Goal: Use online tool/utility: Utilize a website feature to perform a specific function

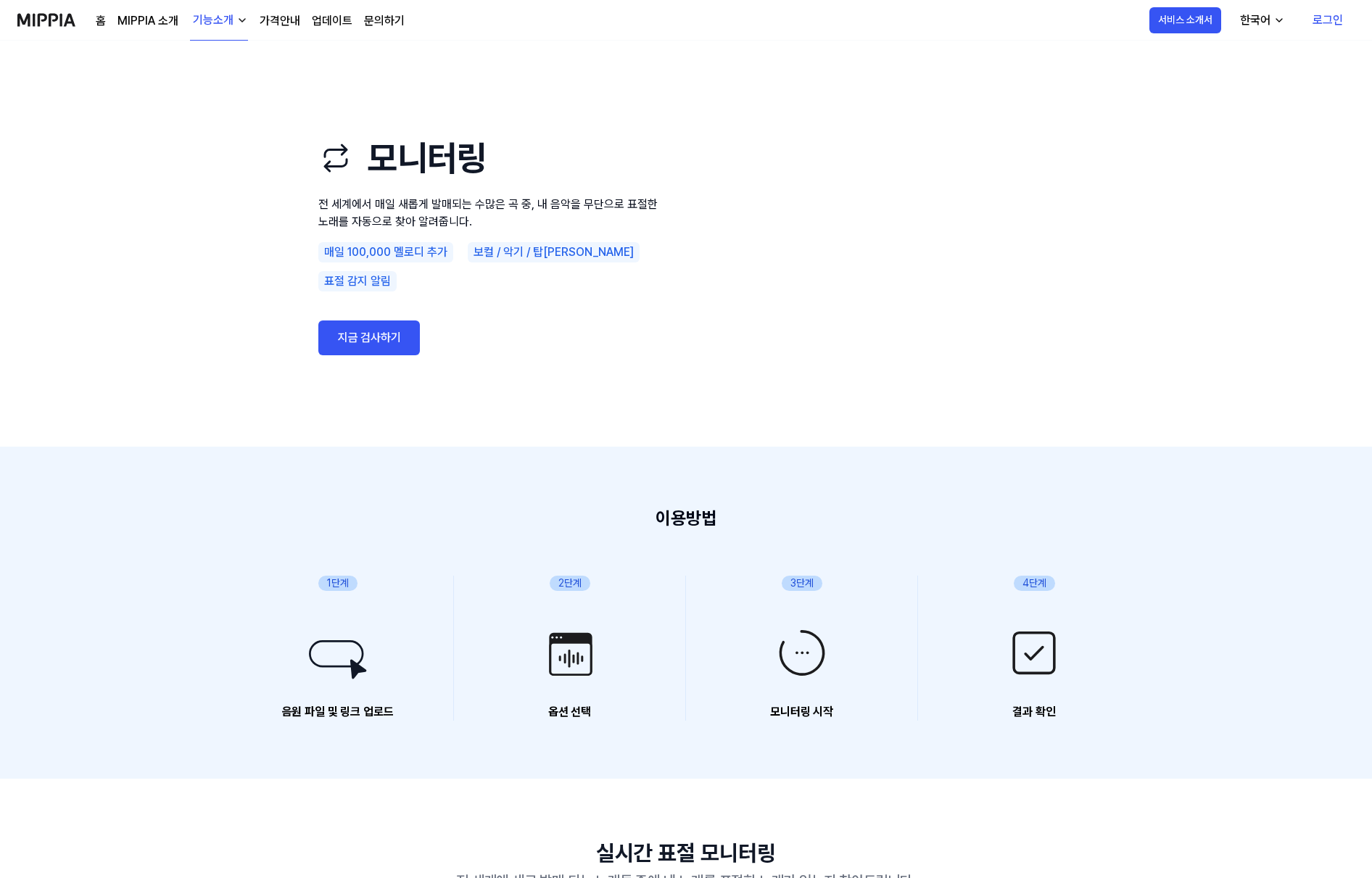
click at [377, 320] on link "지금 검사하기" at bounding box center [369, 338] width 102 height 35
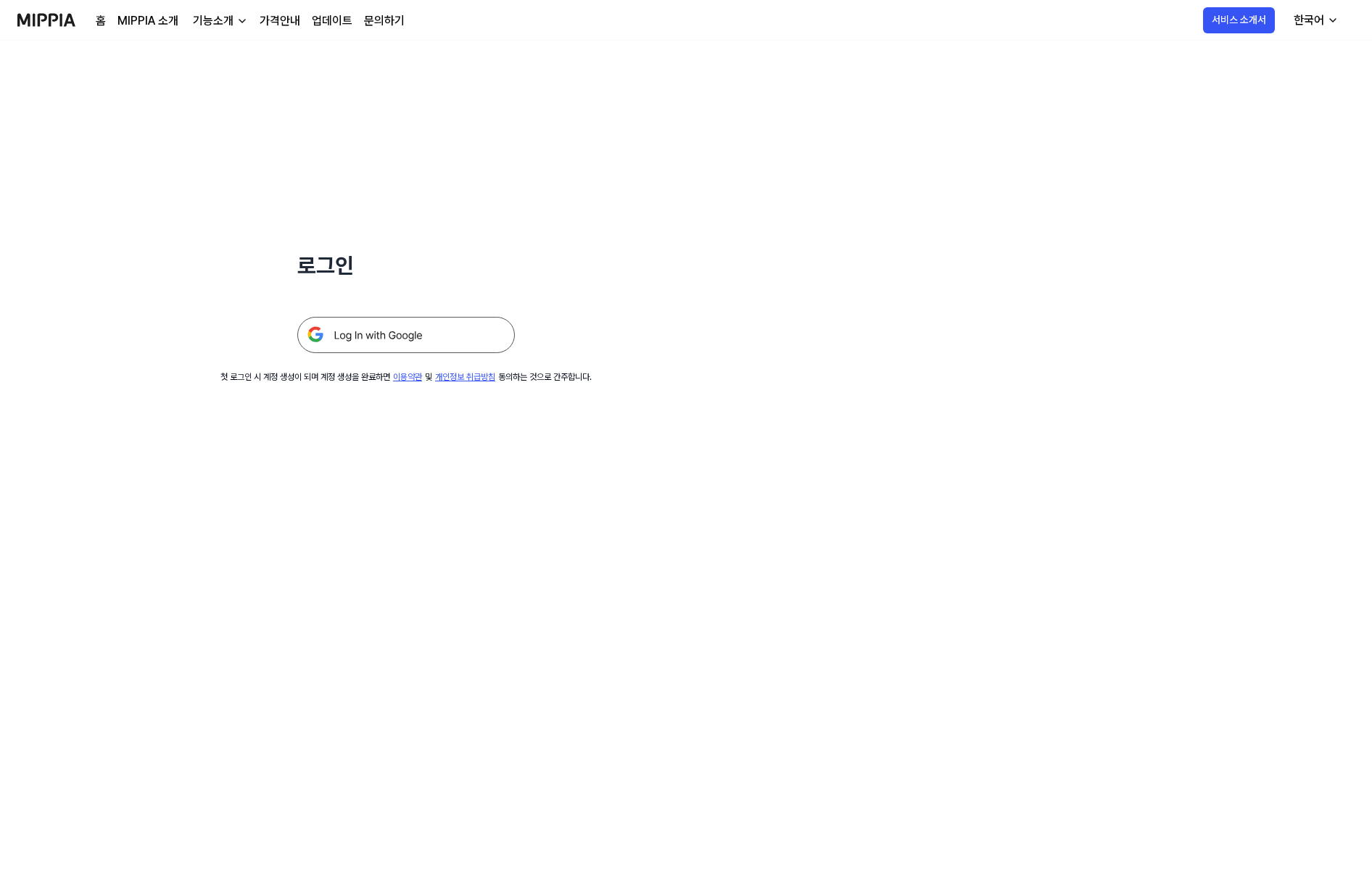
click at [375, 335] on img at bounding box center [405, 335] width 217 height 37
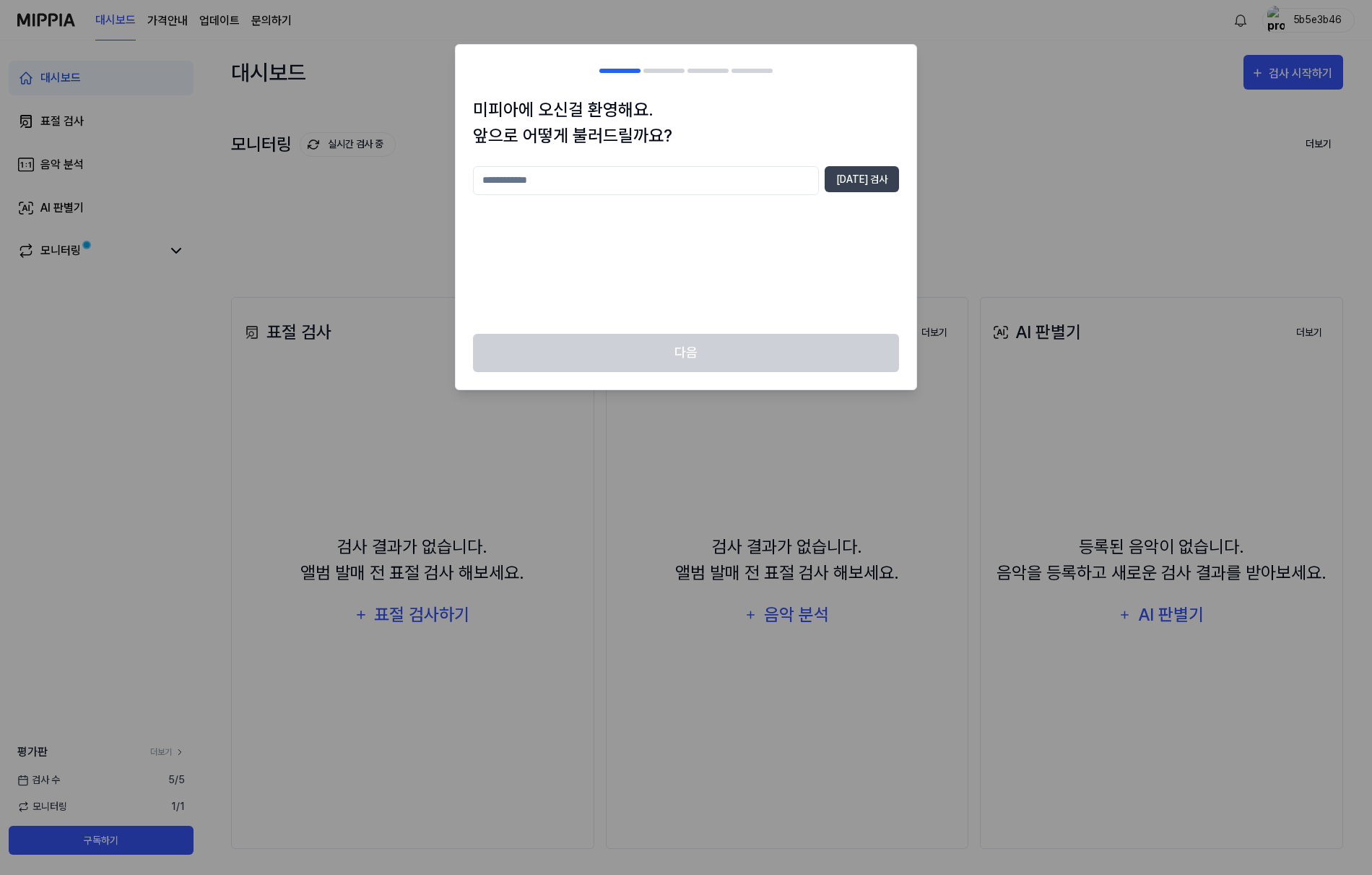
click at [754, 178] on input "text" at bounding box center [645, 181] width 346 height 29
type input "*******"
click at [854, 178] on button "중복 검사" at bounding box center [862, 179] width 74 height 26
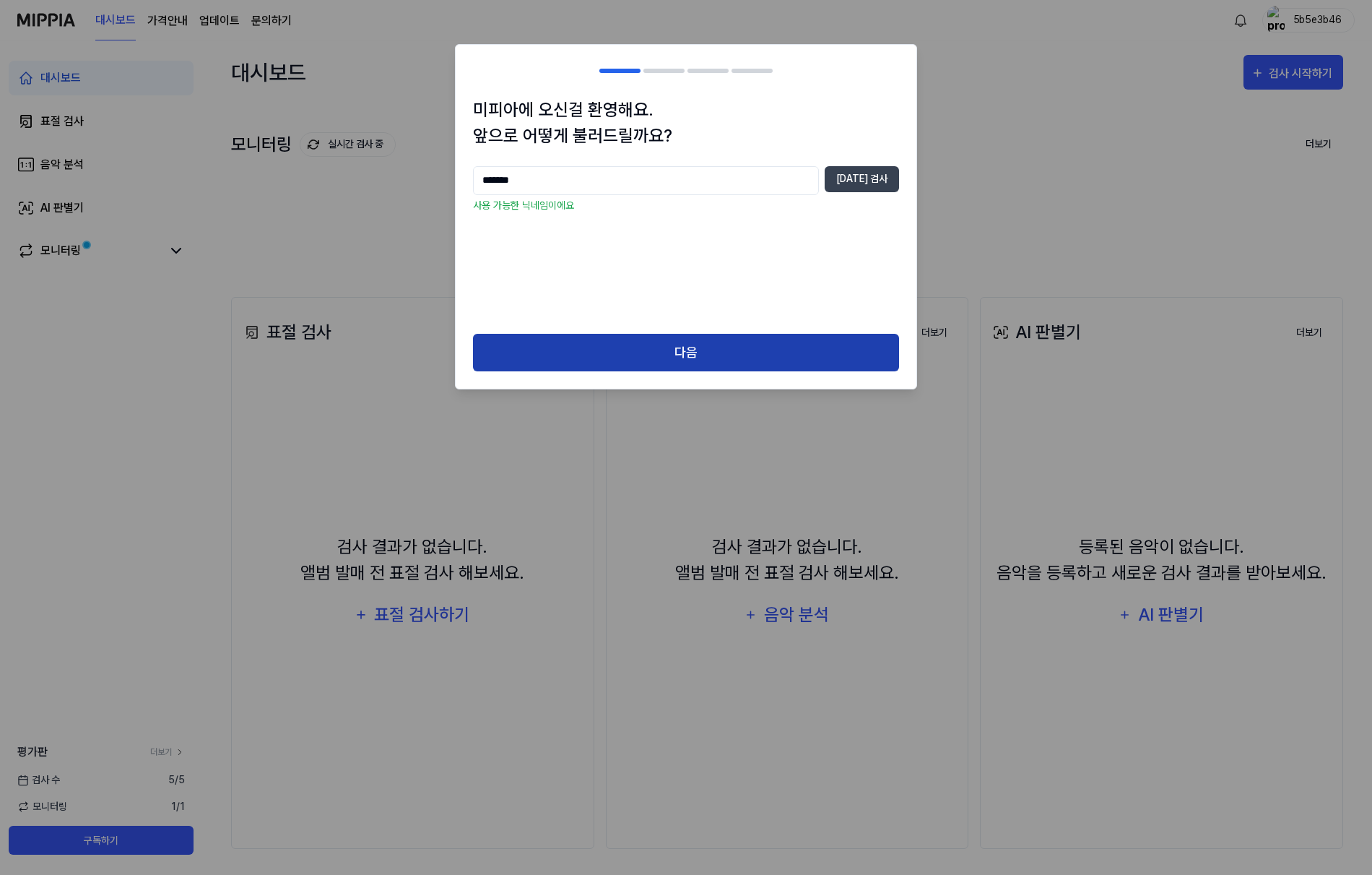
click at [708, 364] on button "다음" at bounding box center [685, 353] width 426 height 39
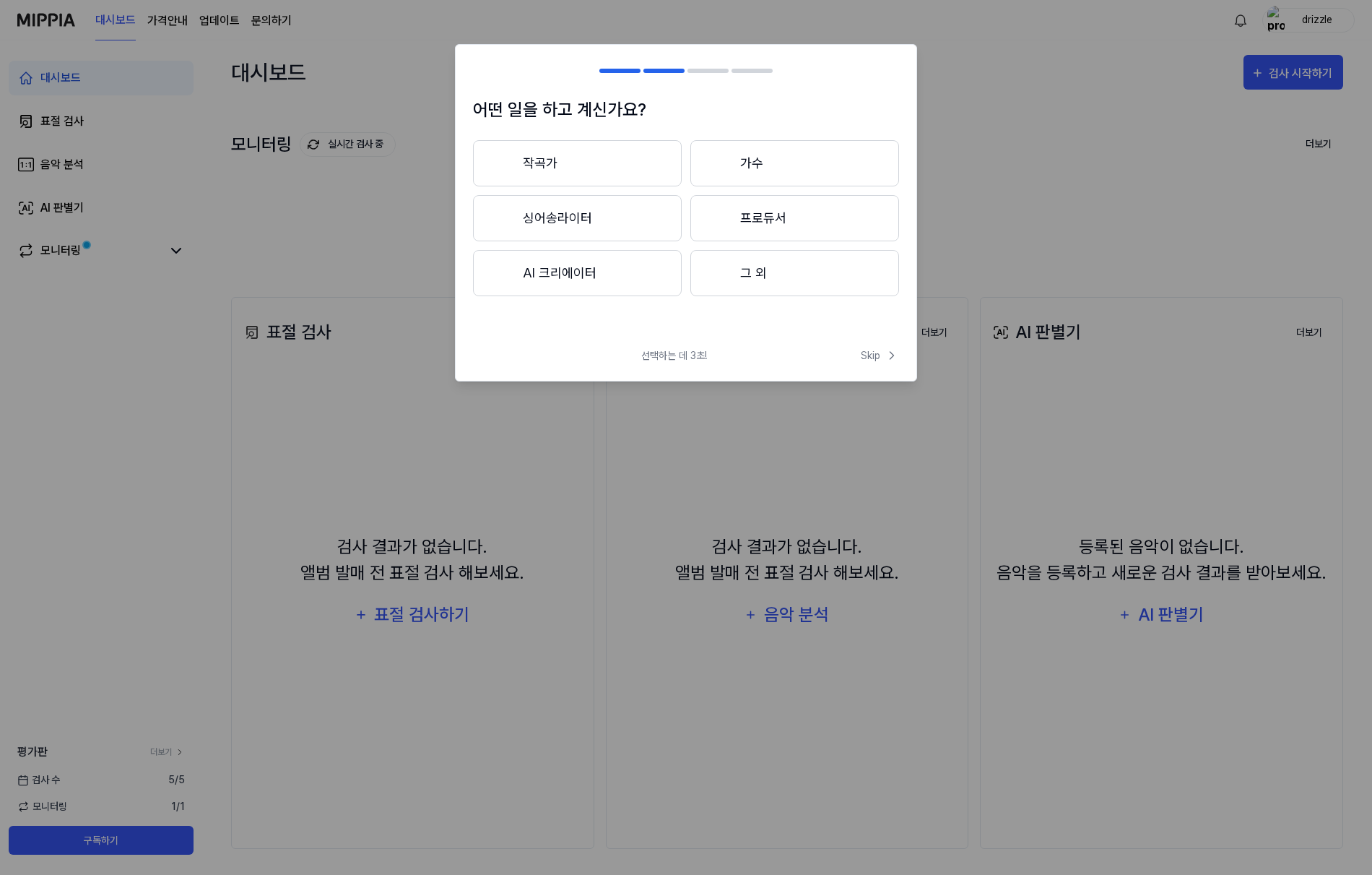
click at [610, 228] on button "싱어송라이터" at bounding box center [577, 218] width 208 height 46
click at [606, 231] on button "3년 이하" at bounding box center [577, 218] width 208 height 46
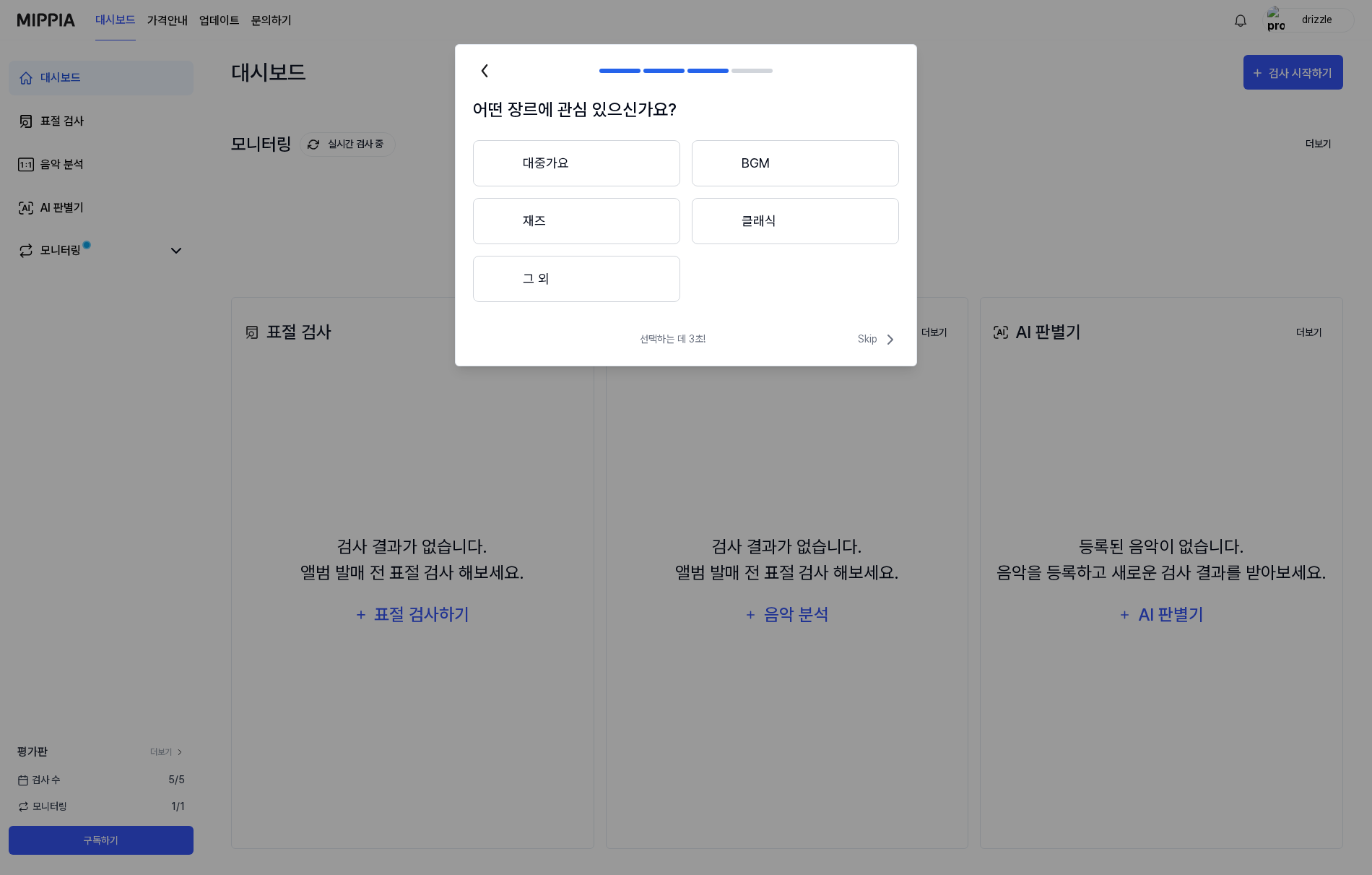
click at [646, 163] on button "대중가요" at bounding box center [576, 162] width 208 height 46
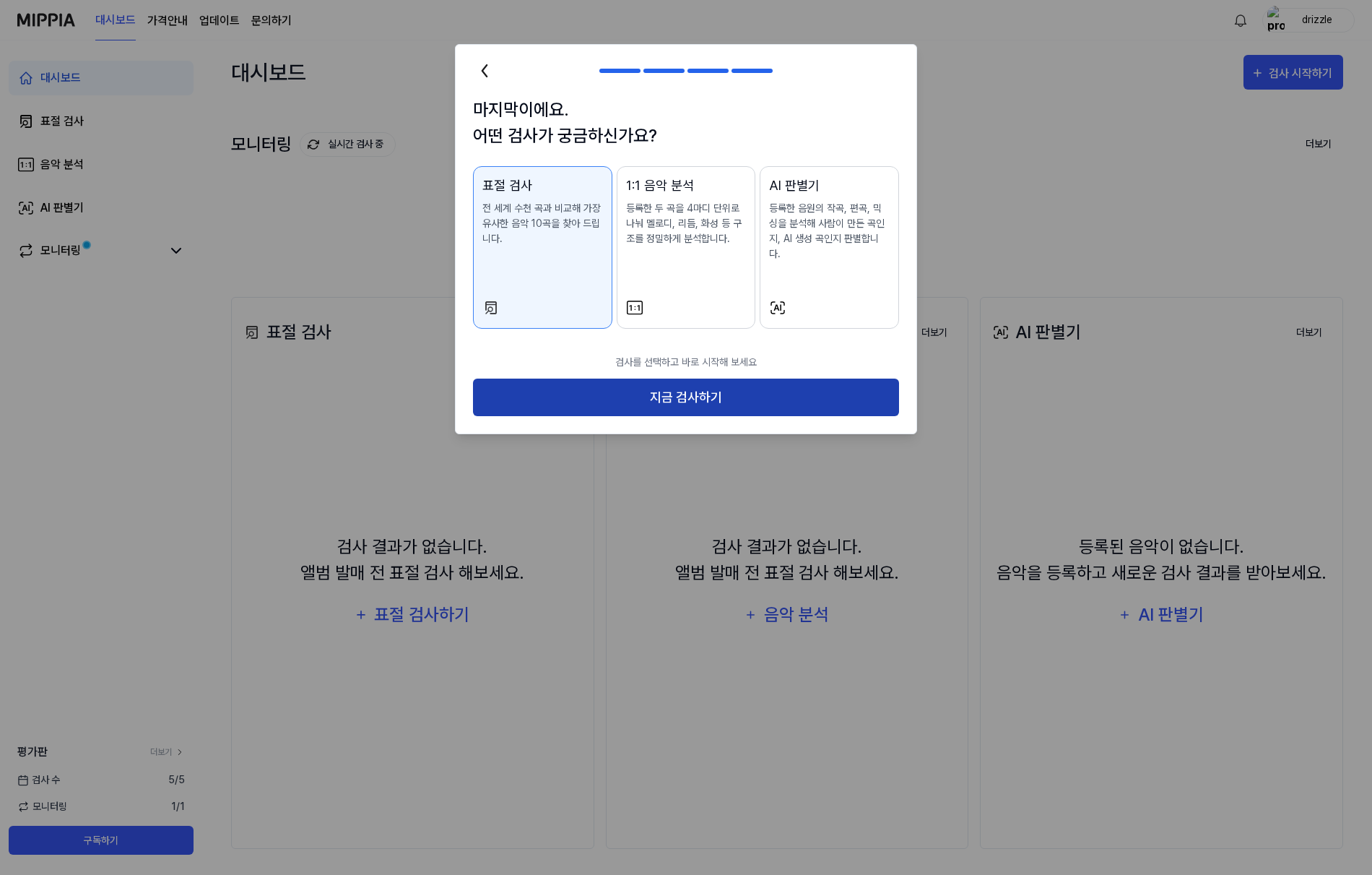
click at [602, 378] on button "지금 검사하기" at bounding box center [685, 397] width 426 height 39
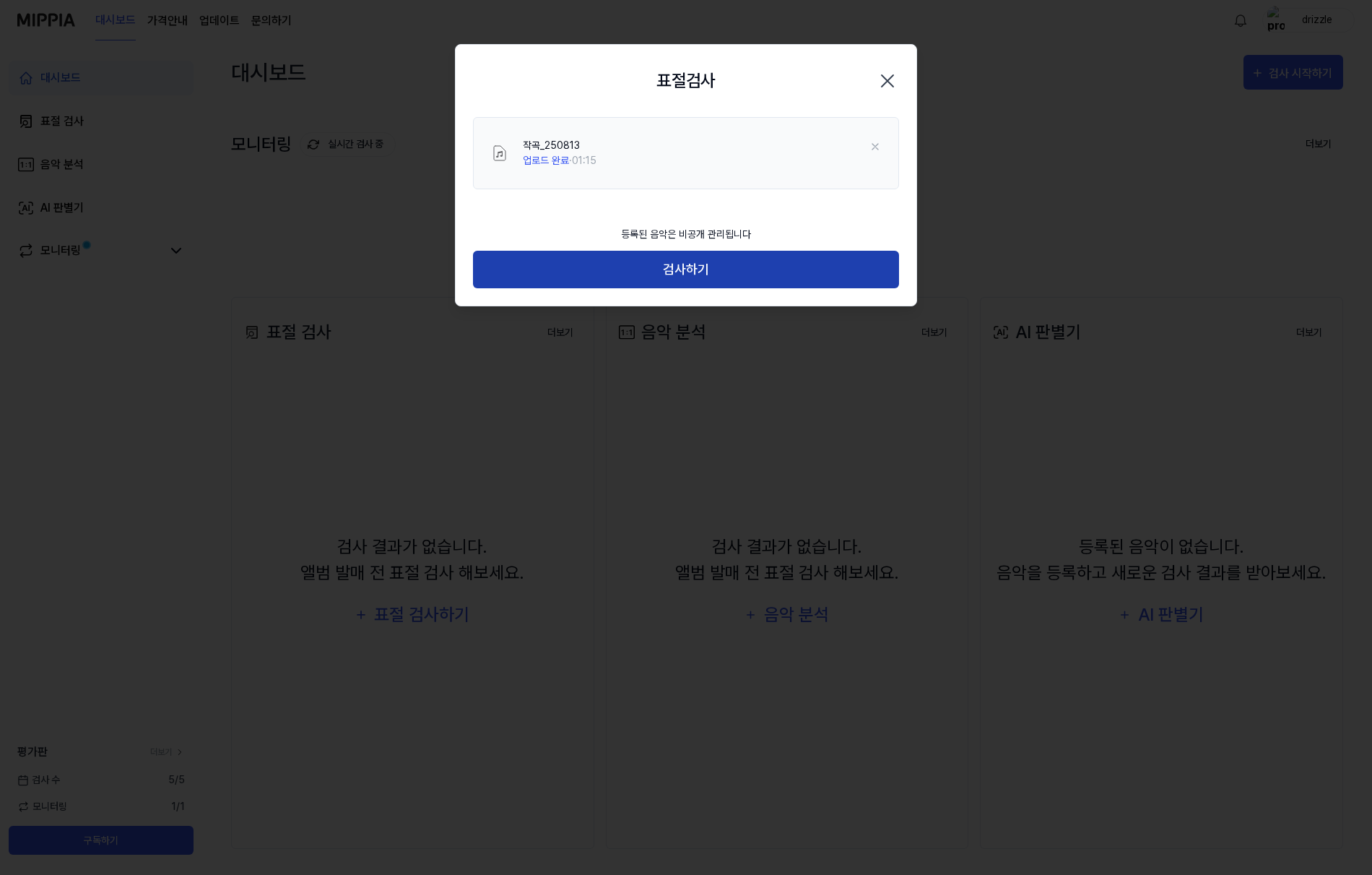
click at [705, 274] on button "검사하기" at bounding box center [685, 270] width 426 height 39
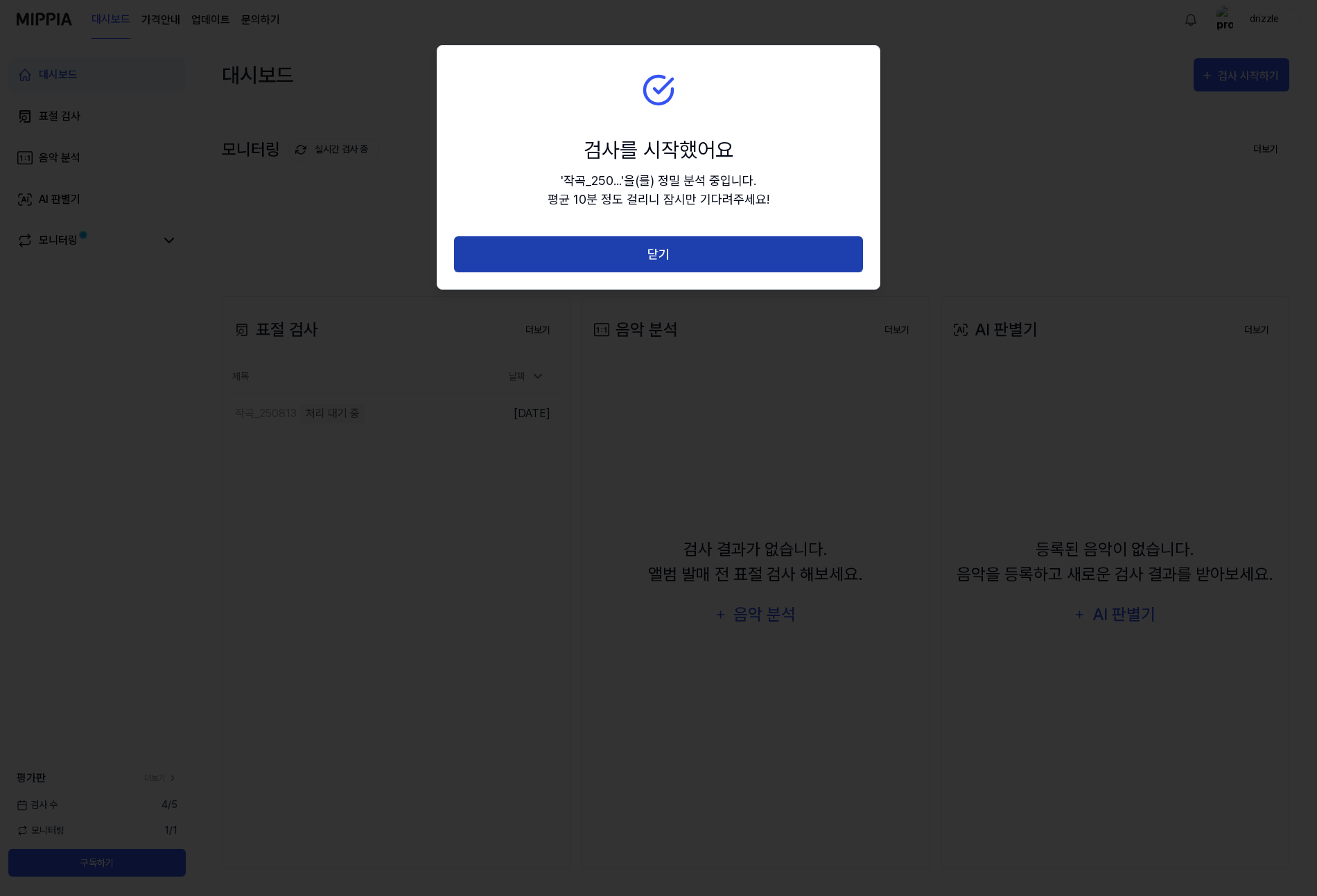
click at [675, 253] on button "닫기" at bounding box center [658, 254] width 409 height 37
